Goal: Information Seeking & Learning: Learn about a topic

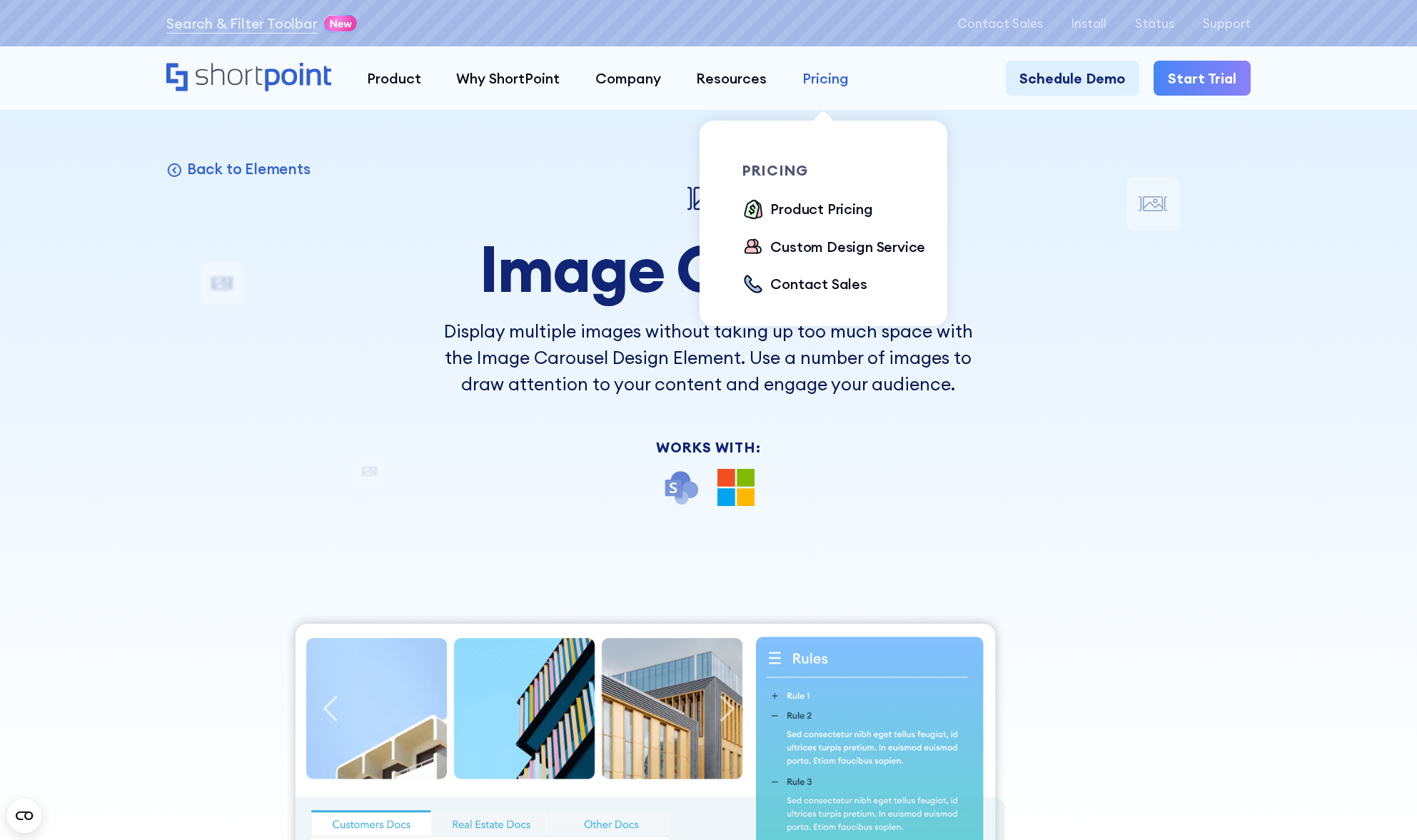
click at [829, 84] on div "Pricing" at bounding box center [826, 79] width 47 height 21
click at [812, 210] on div "Product Pricing" at bounding box center [821, 209] width 102 height 21
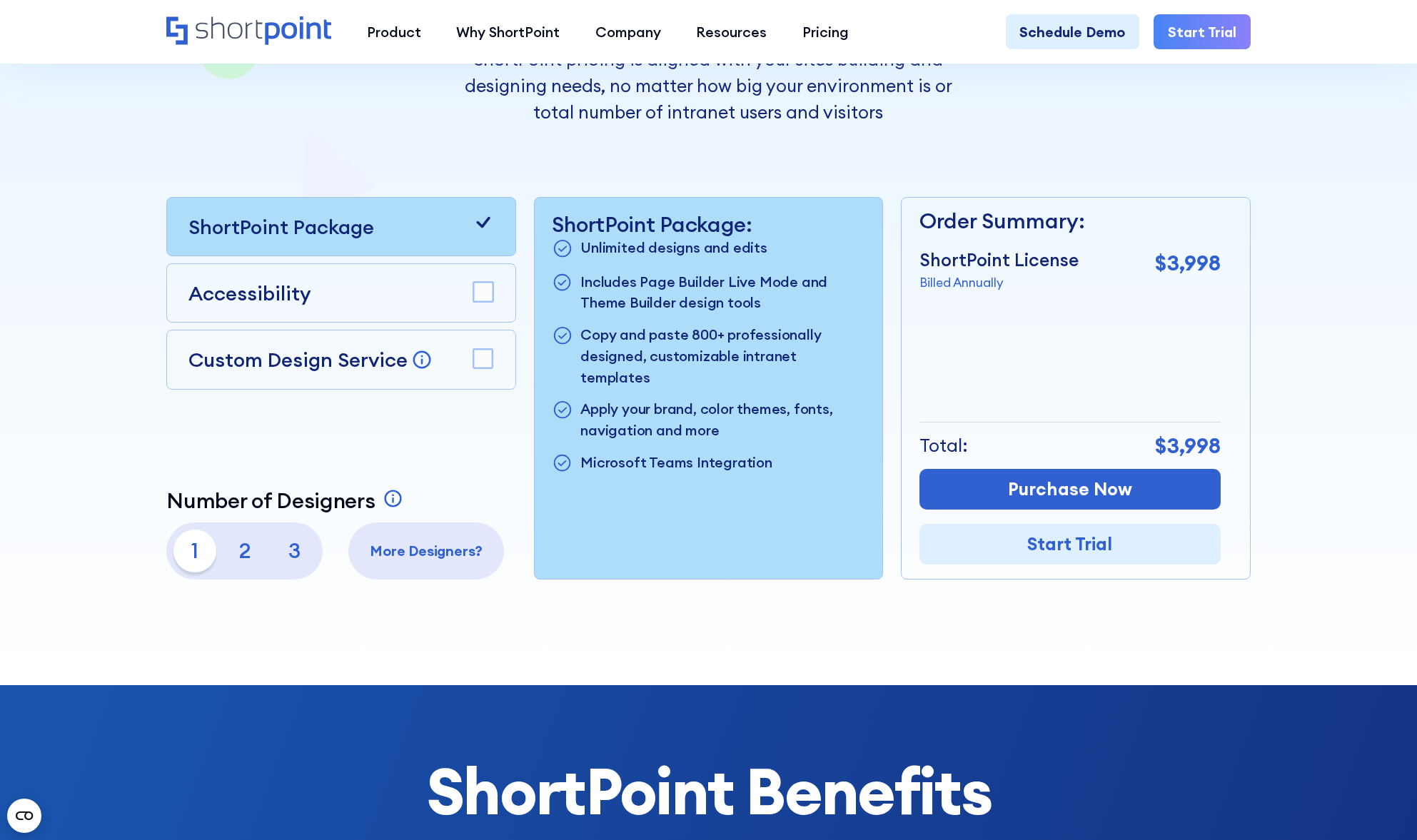
scroll to position [372, 0]
click at [487, 295] on rect at bounding box center [484, 291] width 19 height 19
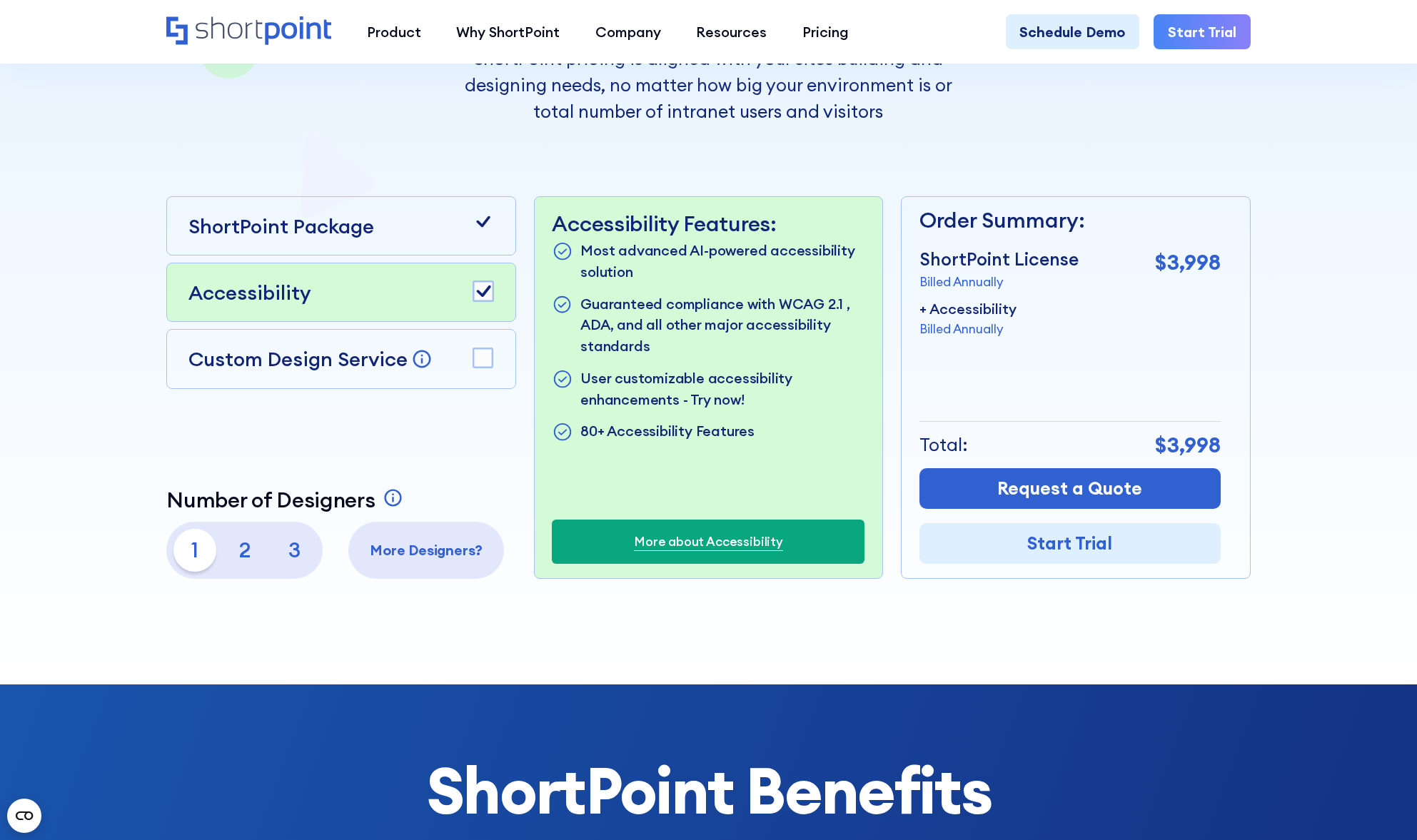
drag, startPoint x: 118, startPoint y: 650, endPoint x: 1206, endPoint y: 13, distance: 1260.8
